Goal: Book appointment/travel/reservation

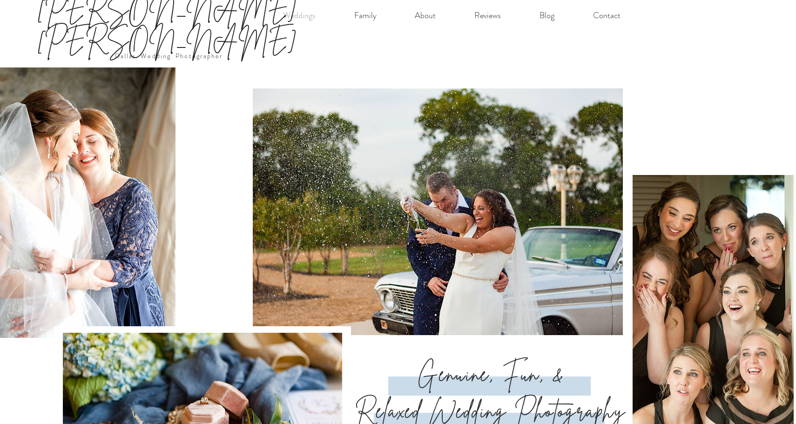
scroll to position [27, 0]
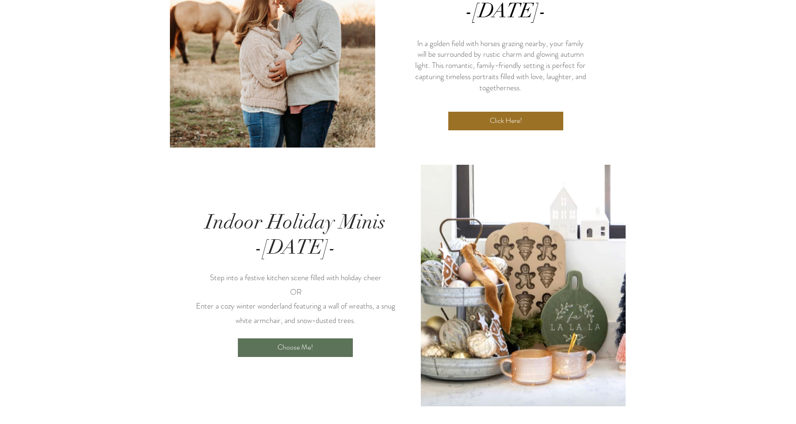
scroll to position [368, 0]
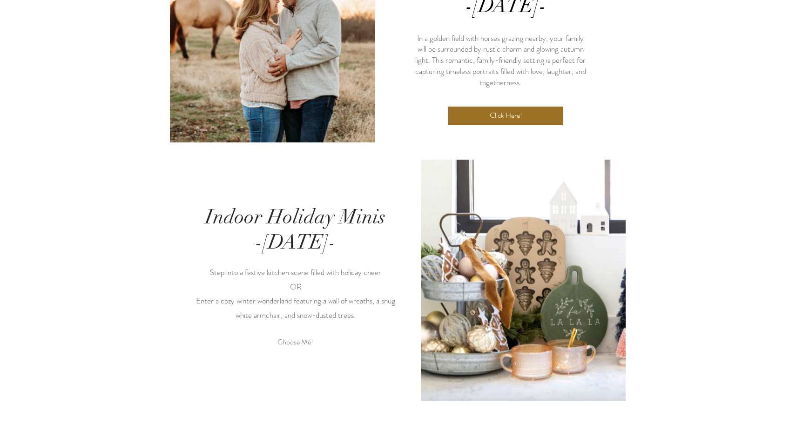
click at [319, 333] on link "Choose Me!" at bounding box center [295, 342] width 115 height 19
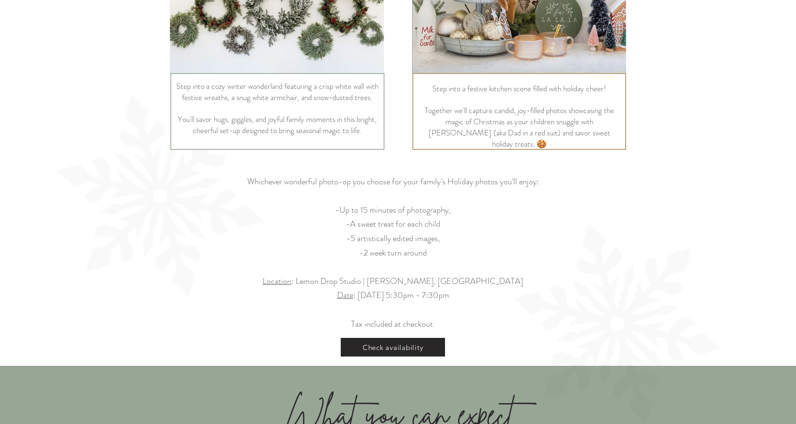
scroll to position [443, 0]
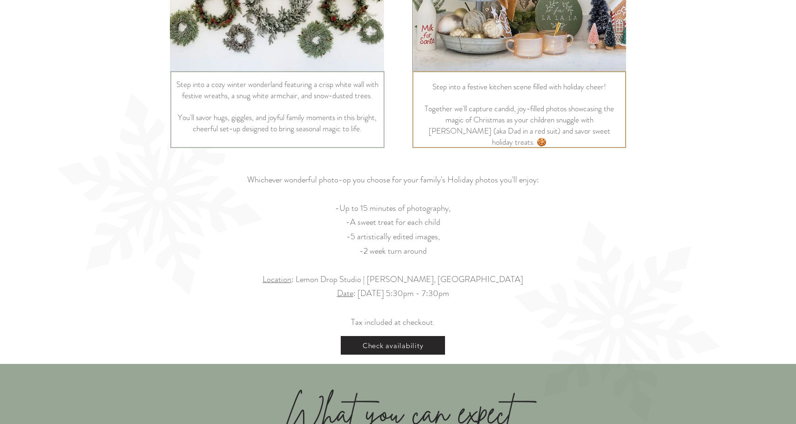
drag, startPoint x: 336, startPoint y: 173, endPoint x: 441, endPoint y: 210, distance: 110.6
click at [441, 210] on div "Whichever wonderful photo-op you choose for your family's Holiday photos you'll…" at bounding box center [393, 251] width 320 height 157
drag, startPoint x: 252, startPoint y: 143, endPoint x: 485, endPoint y: 256, distance: 258.9
click at [485, 256] on div "Whichever wonderful photo-op you choose for your family's Holiday photos you'll…" at bounding box center [393, 251] width 320 height 157
copy div "Whichever wonderful photo-op you choose for your family's Holiday photos you'll…"
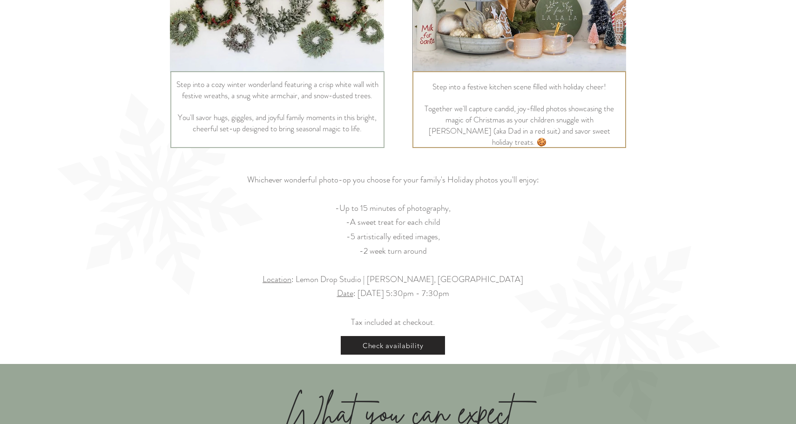
click at [644, 195] on icon "#comp-mf6iel5h svg [data-color="1"] {fill: #F9F9F9;}" at bounding box center [617, 321] width 235 height 253
